Goal: Task Accomplishment & Management: Use online tool/utility

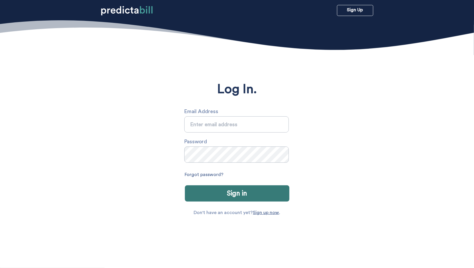
type input "[PERSON_NAME][EMAIL_ADDRESS][PERSON_NAME][DOMAIN_NAME]"
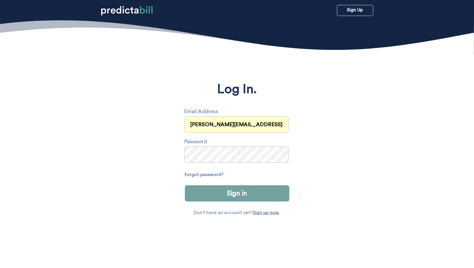
click at [246, 194] on button "Sign in" at bounding box center [237, 194] width 105 height 16
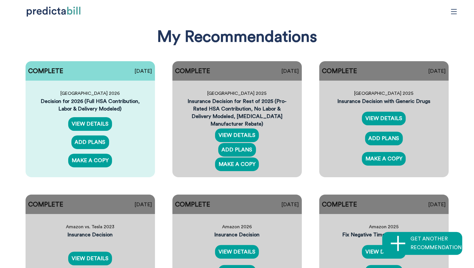
click at [455, 14] on icon "menu" at bounding box center [454, 11] width 6 height 6
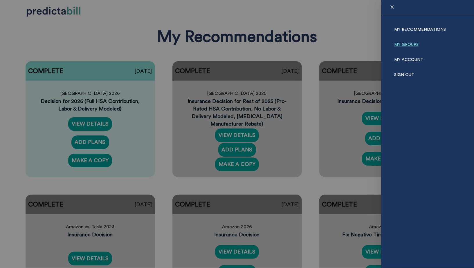
click at [396, 45] on link "My Groups" at bounding box center [406, 44] width 24 height 15
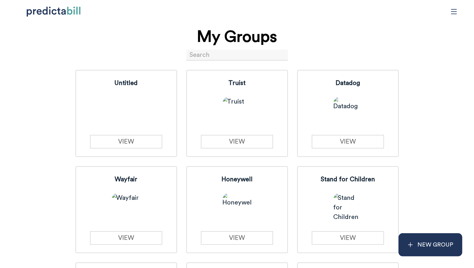
click at [202, 60] on input at bounding box center [237, 55] width 102 height 11
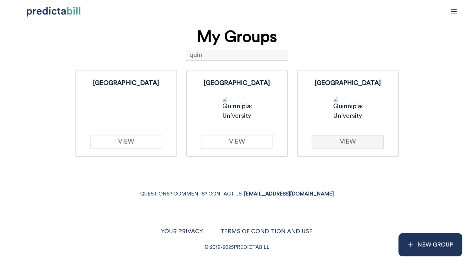
type input "quin"
click at [341, 142] on link "VIEW" at bounding box center [348, 142] width 72 height 14
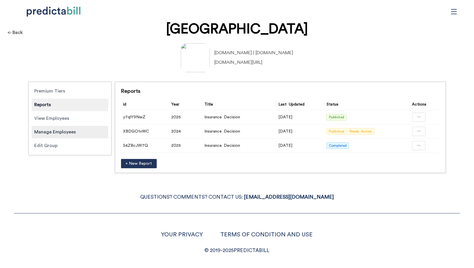
click at [56, 136] on div "Manage Employees" at bounding box center [70, 132] width 77 height 12
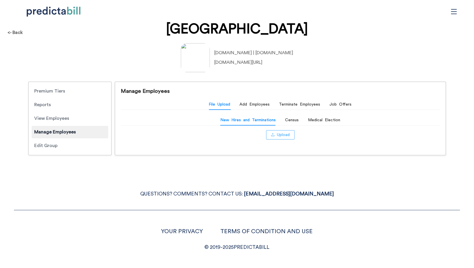
click at [273, 137] on button "Upload" at bounding box center [280, 134] width 28 height 9
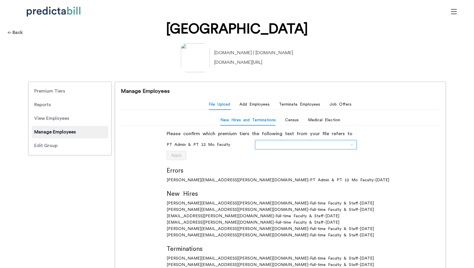
click at [300, 143] on input "search" at bounding box center [304, 145] width 91 height 9
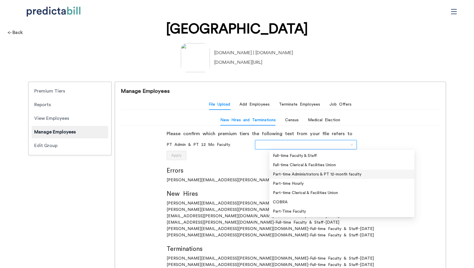
click at [331, 175] on div "Part-time Administrators & PT 12-month faculty" at bounding box center [342, 174] width 138 height 6
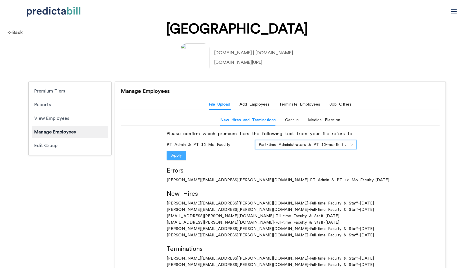
click at [182, 156] on span "Apply" at bounding box center [176, 155] width 10 height 6
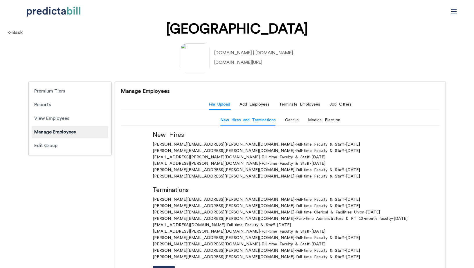
scroll to position [40, 0]
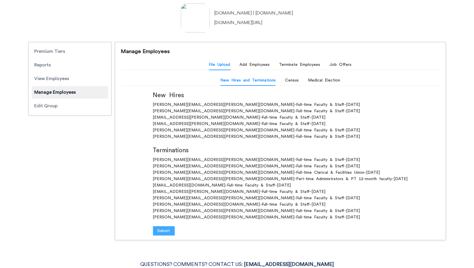
click at [170, 233] on span "Submit" at bounding box center [164, 231] width 12 height 6
